Goal: Task Accomplishment & Management: Manage account settings

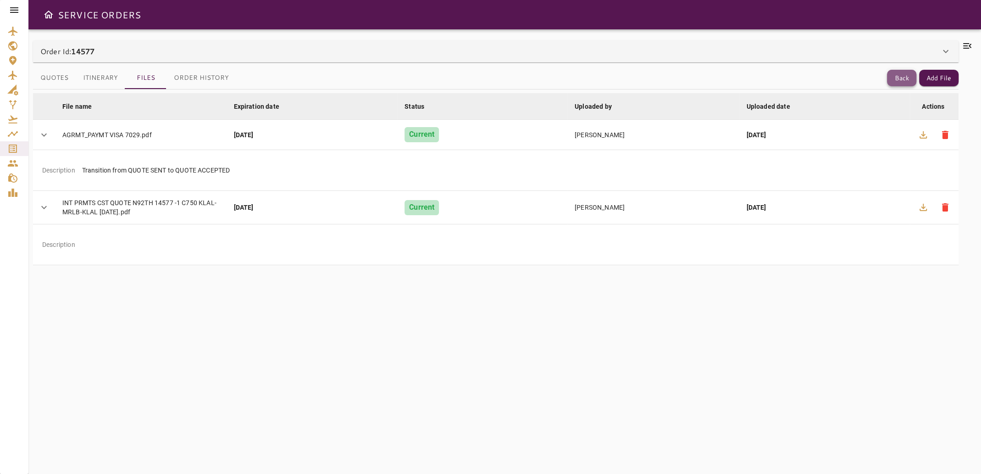
click at [896, 74] on button "Back" at bounding box center [901, 78] width 29 height 17
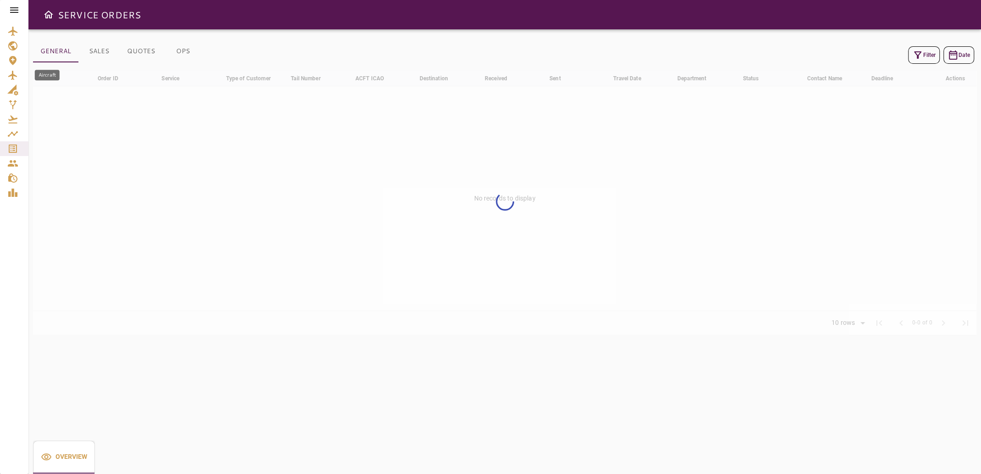
click at [8, 74] on icon "Aircraft" at bounding box center [12, 75] width 11 height 11
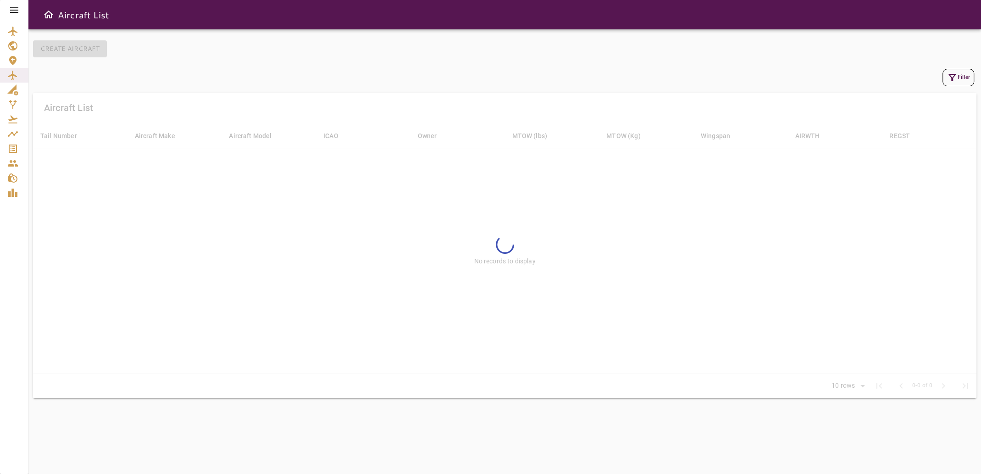
click at [960, 78] on button "Filter" at bounding box center [959, 77] width 32 height 17
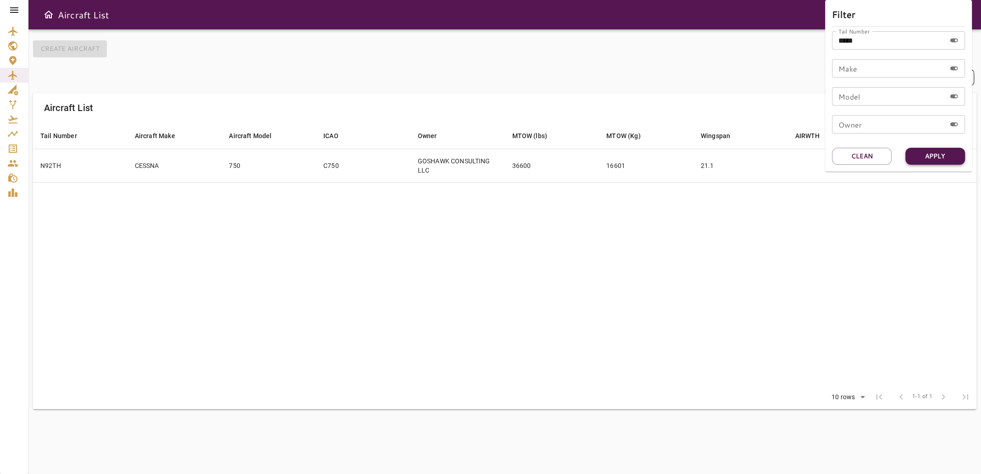
click at [933, 154] on button "Apply" at bounding box center [936, 156] width 60 height 17
click at [547, 160] on div at bounding box center [490, 237] width 981 height 474
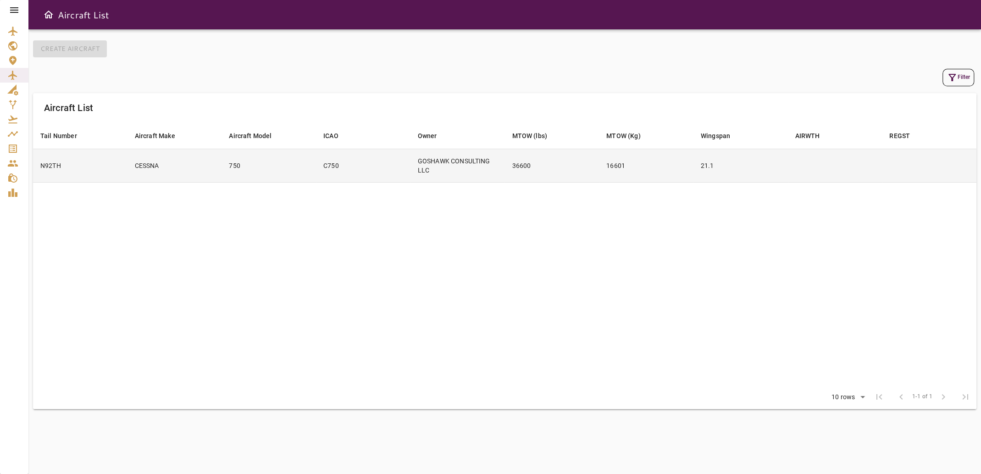
click at [813, 172] on td at bounding box center [835, 165] width 95 height 33
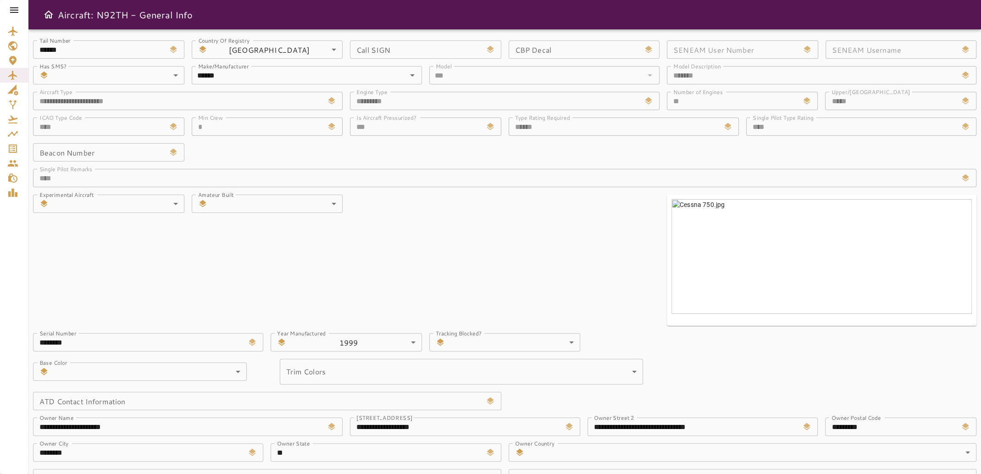
click at [10, 7] on icon at bounding box center [14, 10] width 8 height 6
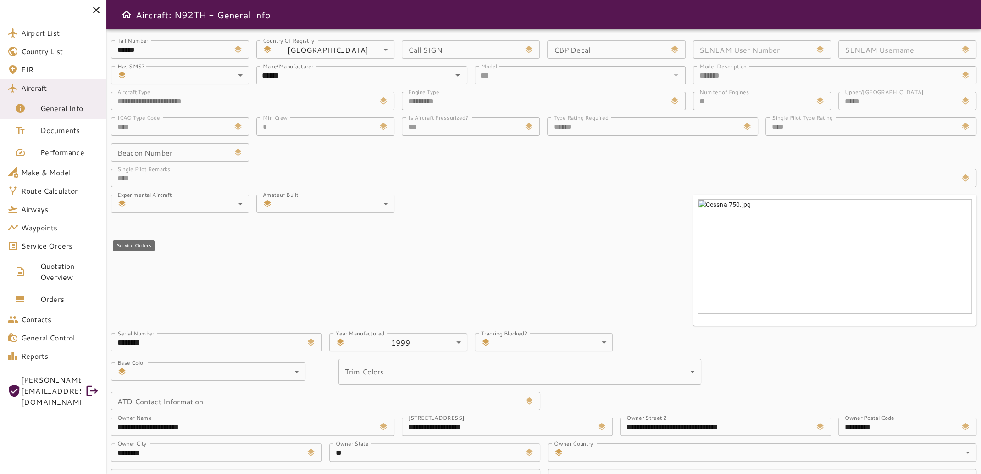
click at [56, 241] on span "Service Orders" at bounding box center [60, 245] width 78 height 11
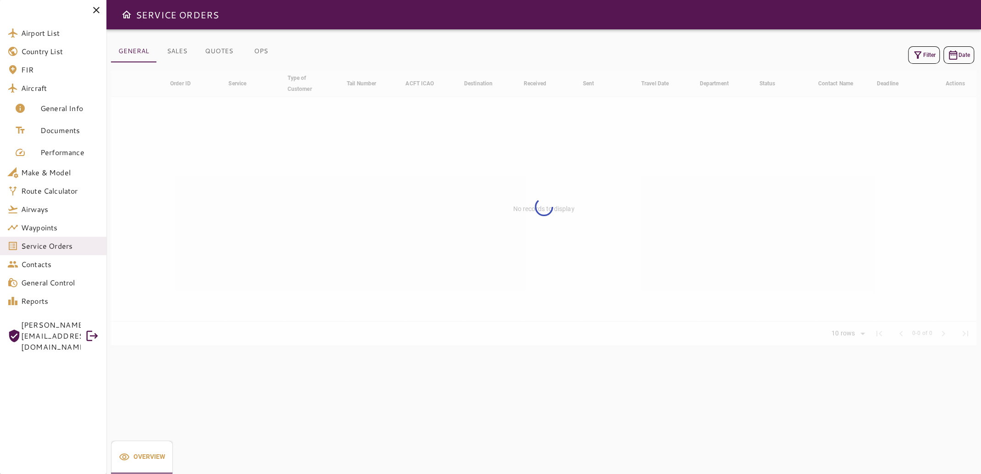
click at [918, 50] on icon "button" at bounding box center [918, 55] width 11 height 11
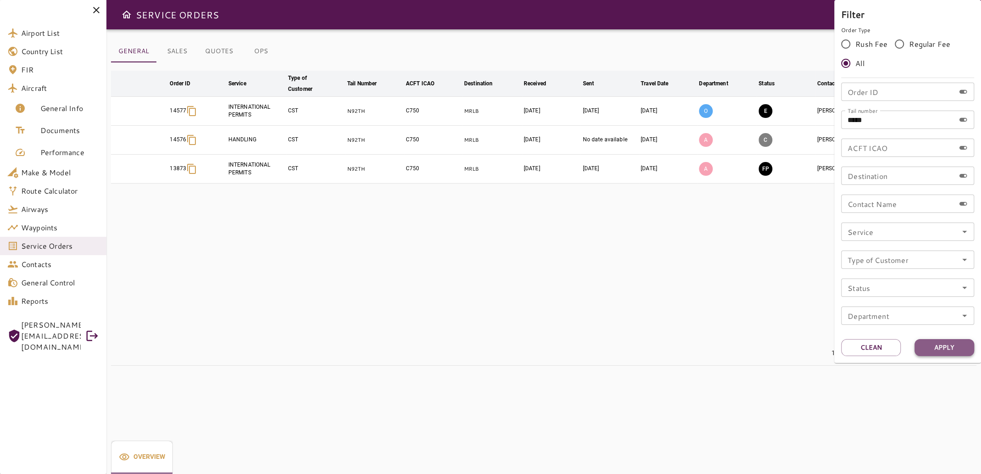
click at [943, 350] on button "Apply" at bounding box center [945, 347] width 60 height 17
click at [704, 323] on div at bounding box center [490, 237] width 981 height 474
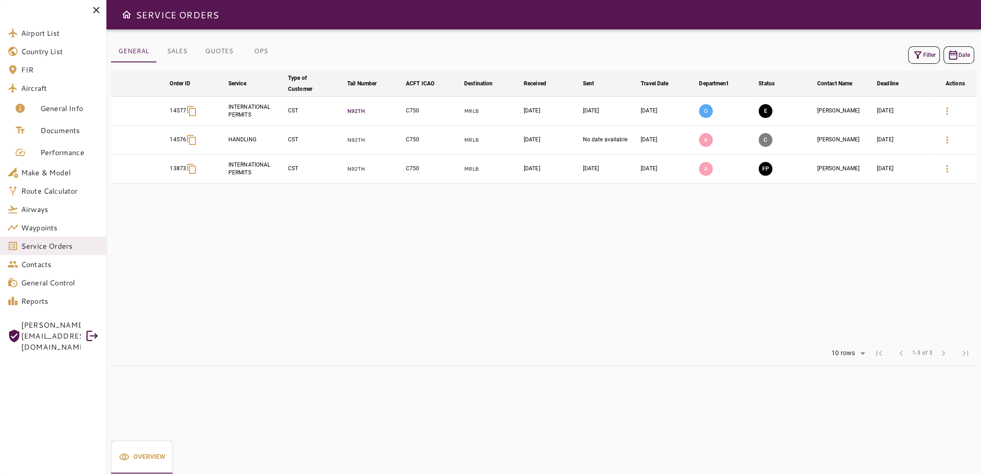
click at [357, 107] on p "N92TH" at bounding box center [374, 111] width 55 height 8
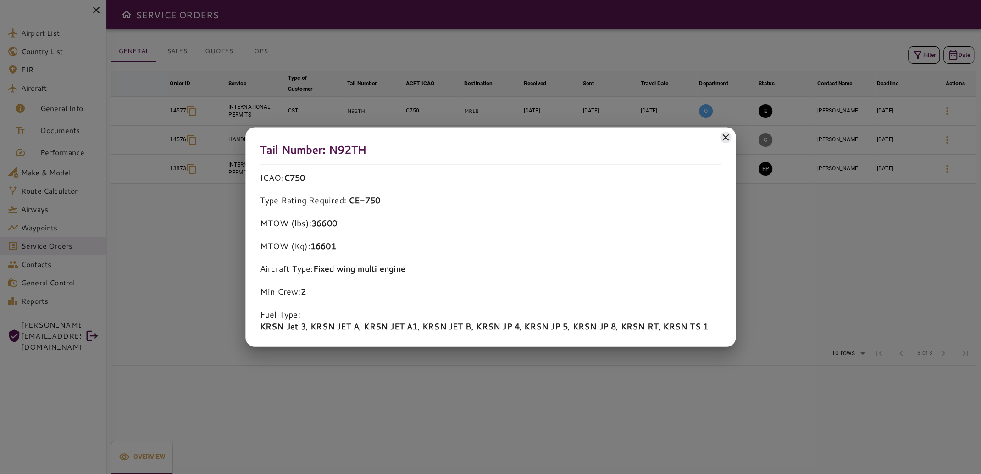
click at [725, 134] on icon at bounding box center [725, 137] width 11 height 11
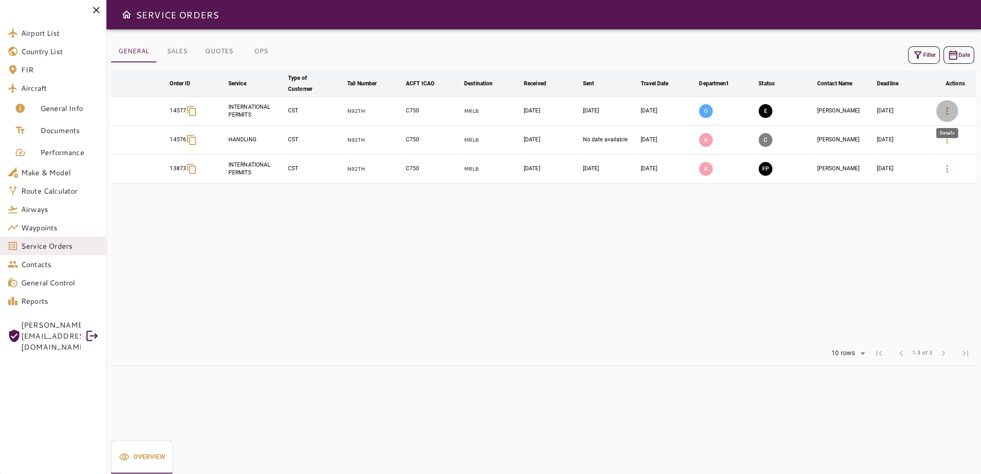
click at [946, 110] on icon "button" at bounding box center [947, 111] width 11 height 11
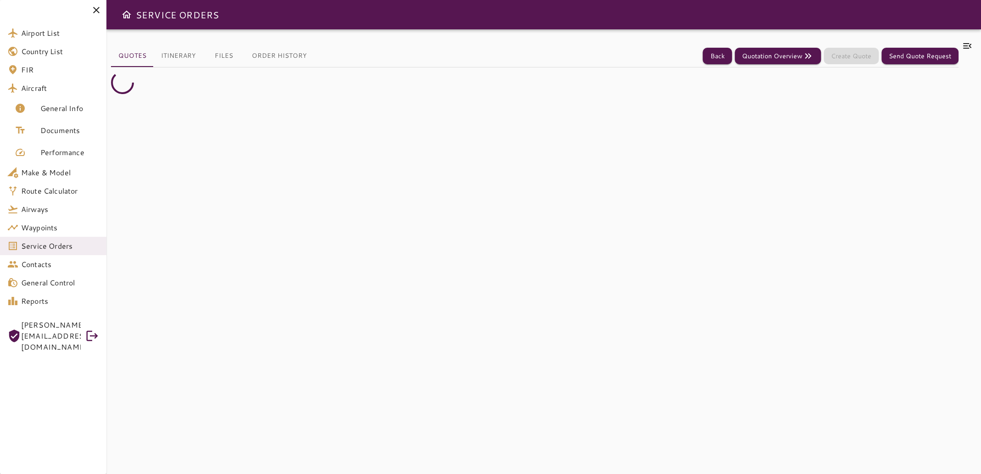
click at [99, 17] on div at bounding box center [53, 10] width 106 height 20
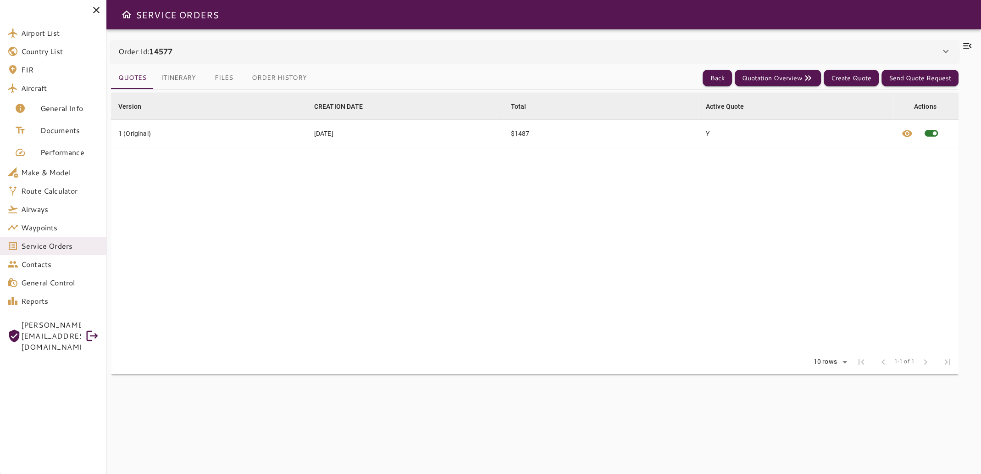
click at [95, 10] on icon at bounding box center [96, 10] width 11 height 11
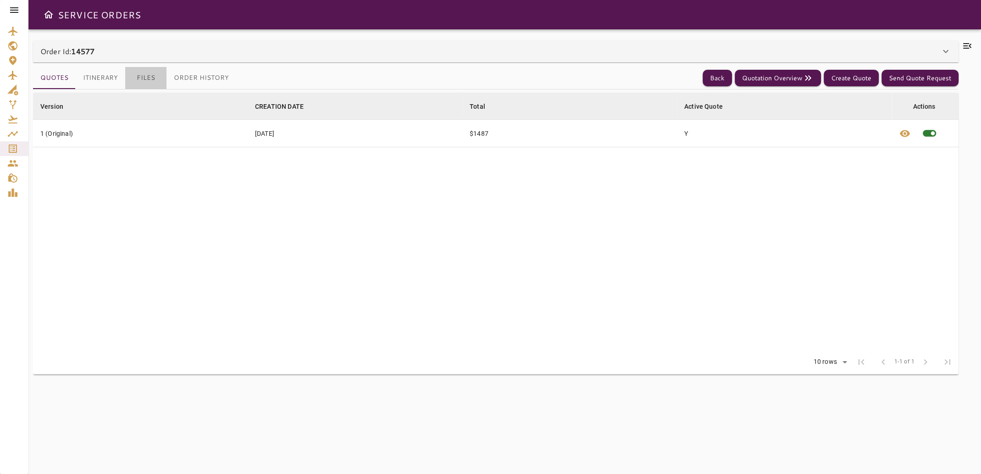
click at [151, 77] on button "Files" at bounding box center [145, 78] width 41 height 22
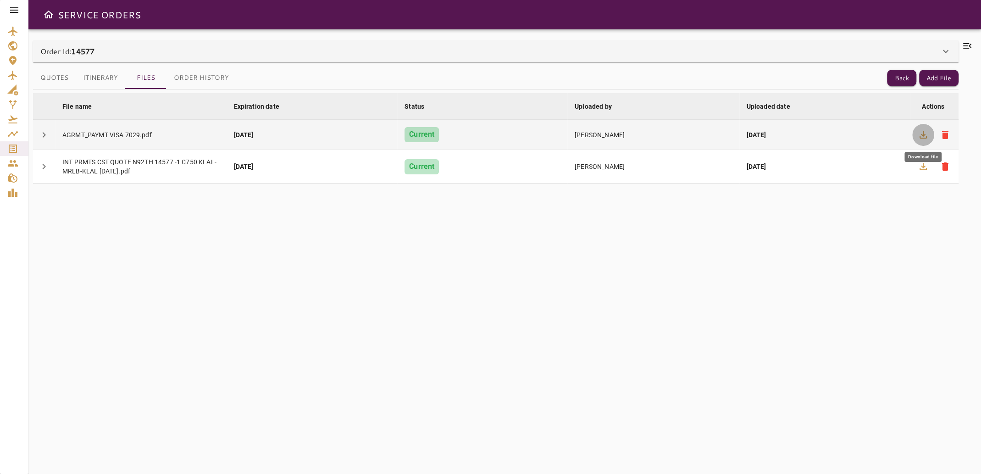
click at [923, 138] on icon "button" at bounding box center [923, 134] width 7 height 7
